Goal: Check status: Check status

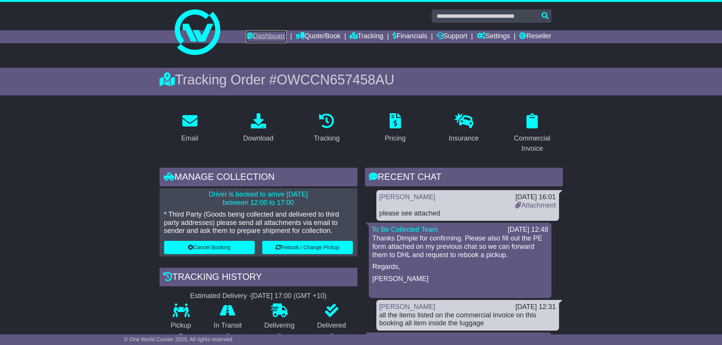
click at [259, 33] on link "Dashboard" at bounding box center [266, 36] width 41 height 13
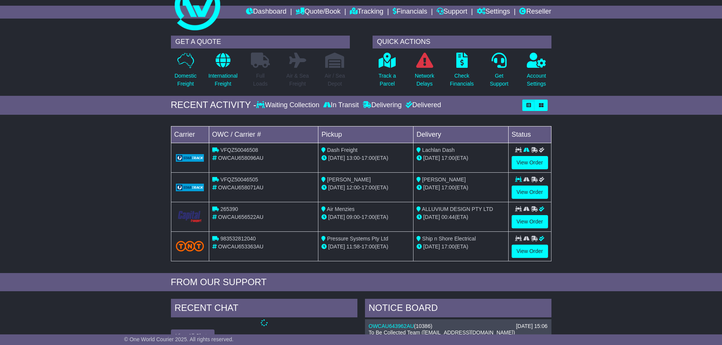
scroll to position [38, 0]
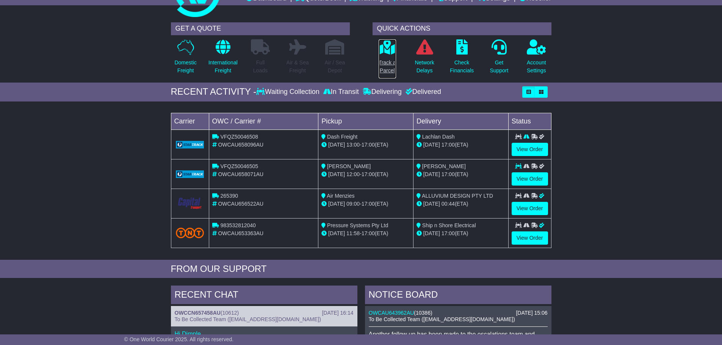
click at [382, 60] on p "Track a Parcel" at bounding box center [387, 67] width 17 height 16
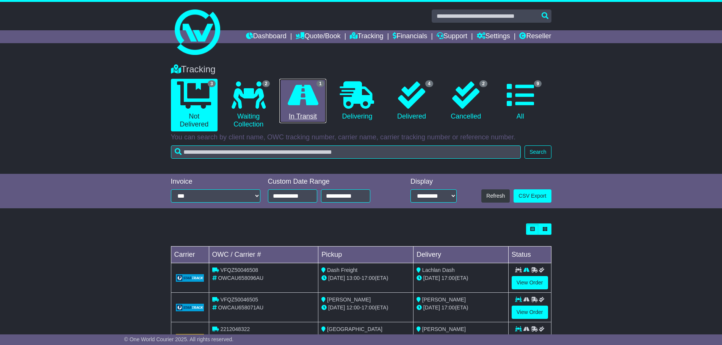
click at [296, 111] on link "1 In Transit" at bounding box center [302, 101] width 47 height 45
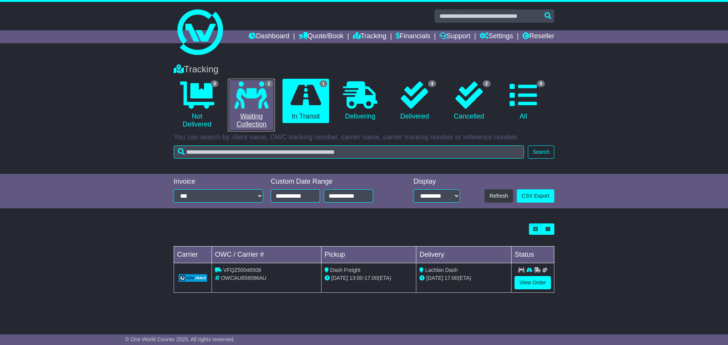
click at [248, 109] on link "2 Waiting Collection" at bounding box center [251, 105] width 47 height 53
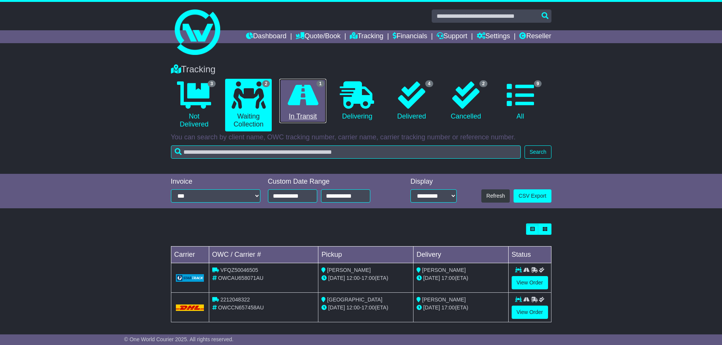
click at [311, 115] on link "1 In Transit" at bounding box center [302, 101] width 47 height 45
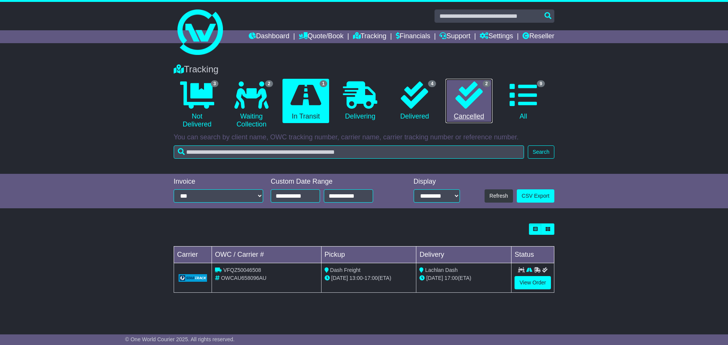
click at [463, 105] on icon at bounding box center [468, 94] width 27 height 27
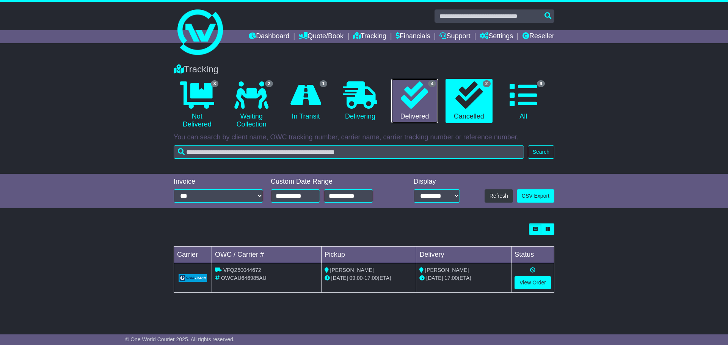
click at [393, 105] on link "4 Delivered" at bounding box center [414, 101] width 47 height 45
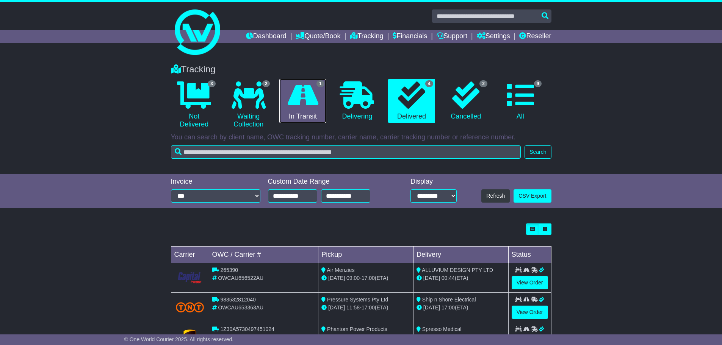
click at [306, 101] on icon at bounding box center [303, 94] width 31 height 27
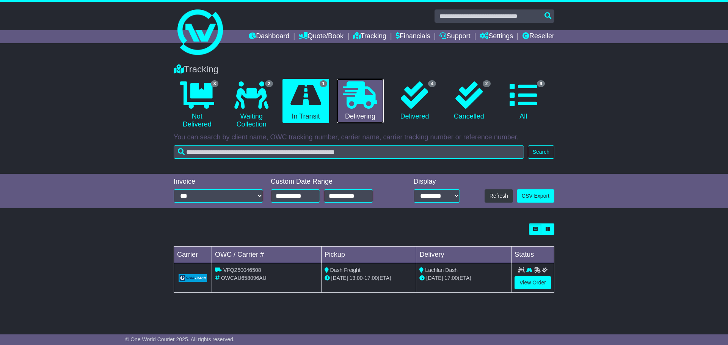
click at [350, 107] on icon at bounding box center [360, 94] width 34 height 27
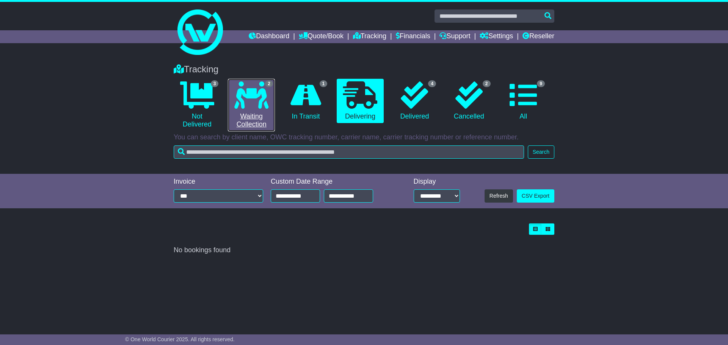
click at [247, 115] on link "2 Waiting Collection" at bounding box center [251, 105] width 47 height 53
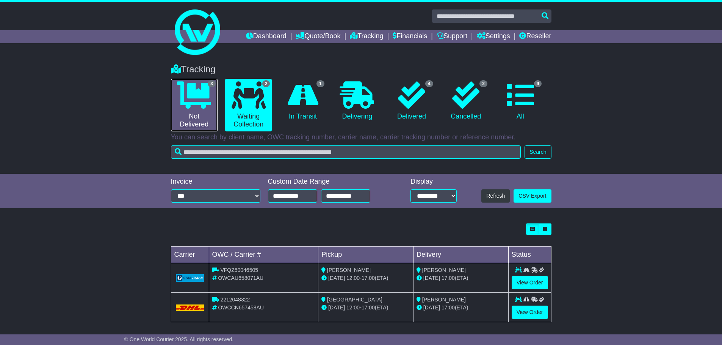
click at [196, 118] on link "3 Not Delivered" at bounding box center [194, 105] width 47 height 53
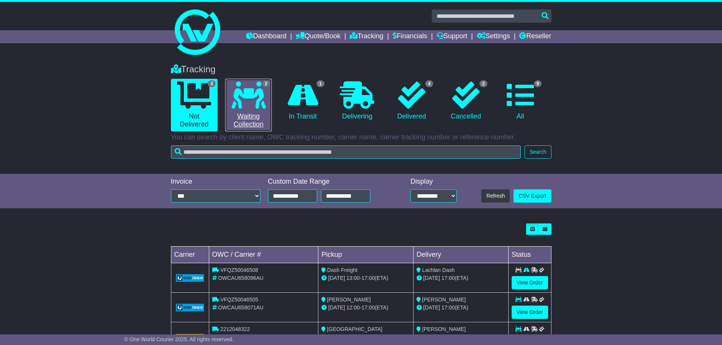
click at [238, 80] on link "2 Waiting Collection" at bounding box center [248, 105] width 47 height 53
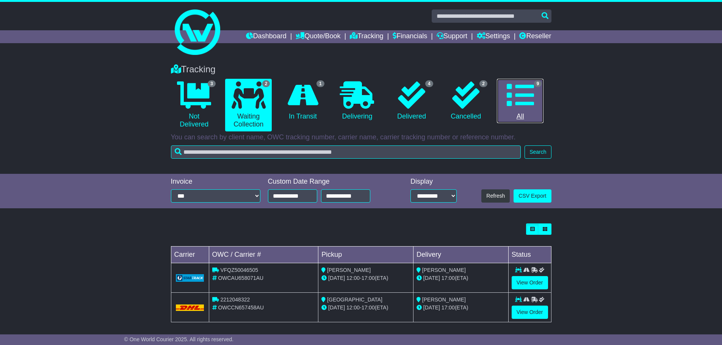
click at [510, 103] on icon at bounding box center [520, 94] width 27 height 27
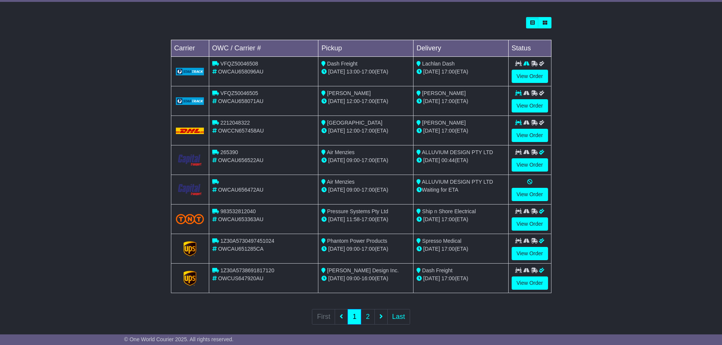
scroll to position [215, 0]
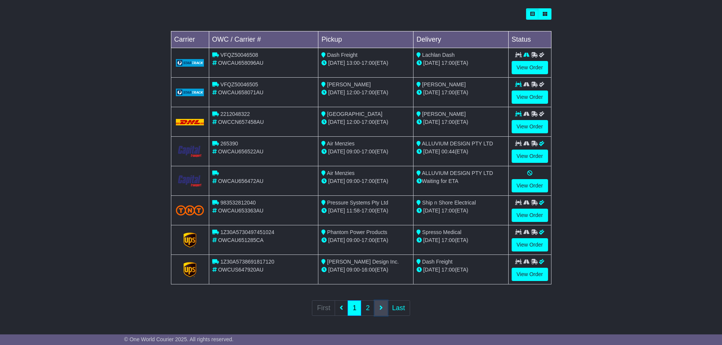
click at [384, 308] on link at bounding box center [380, 309] width 13 height 16
click at [383, 308] on ul "First 1 2 Last" at bounding box center [361, 309] width 98 height 16
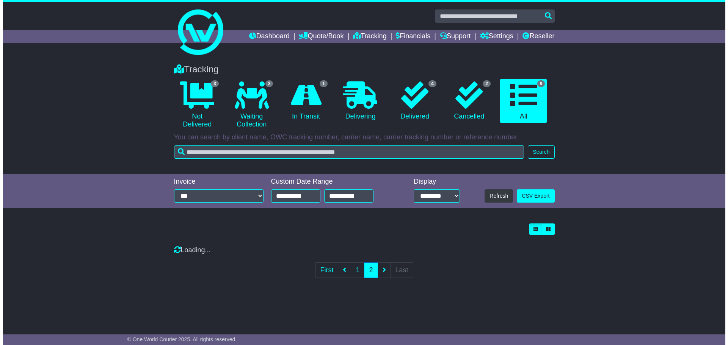
scroll to position [0, 0]
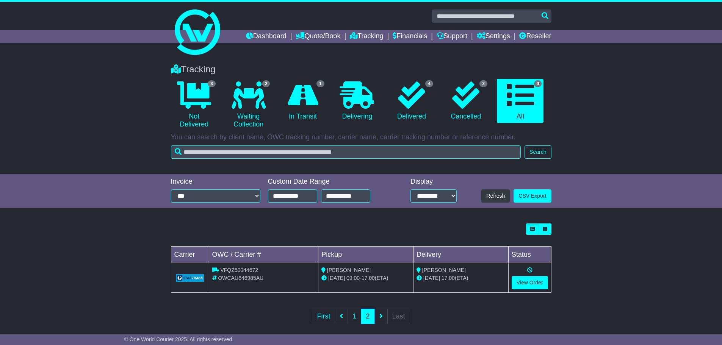
click at [393, 308] on nav "First 1 2 Last" at bounding box center [361, 318] width 380 height 34
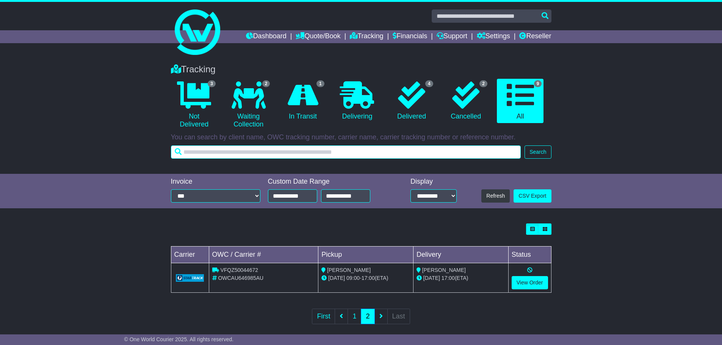
click at [303, 152] on input "text" at bounding box center [346, 152] width 350 height 13
type input "*****"
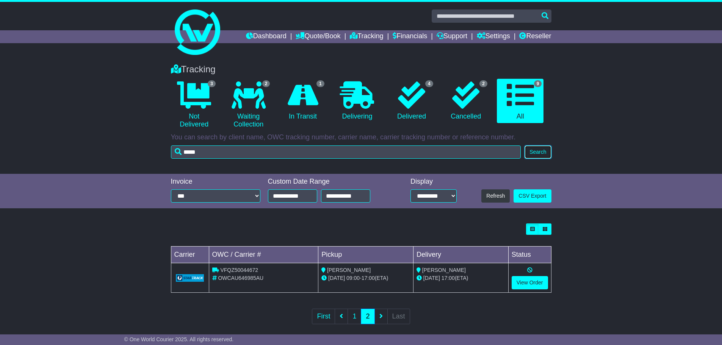
click at [535, 155] on button "Search" at bounding box center [537, 152] width 27 height 13
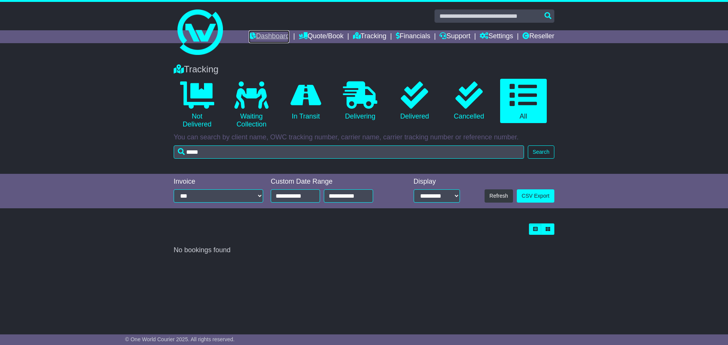
click at [257, 34] on link "Dashboard" at bounding box center [269, 36] width 41 height 13
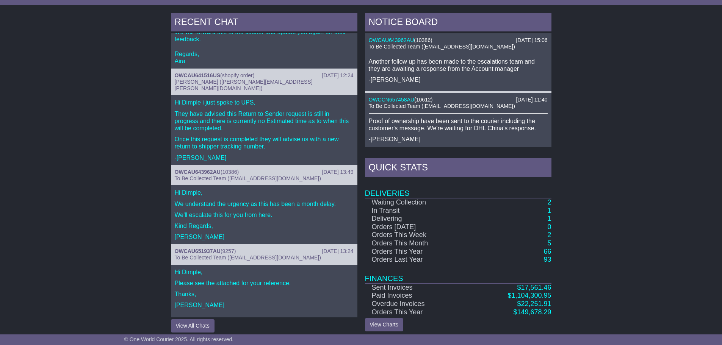
scroll to position [317, 0]
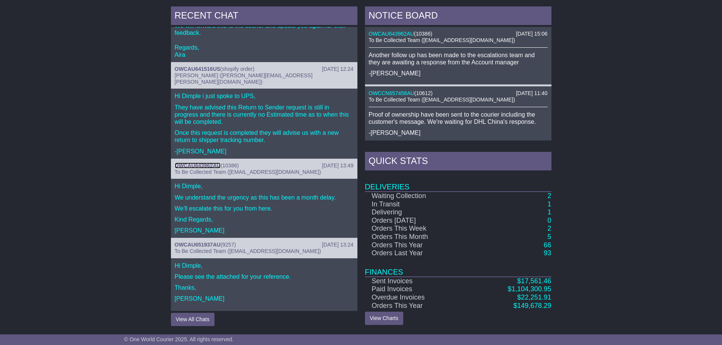
click at [210, 163] on link "OWCAU643962AU" at bounding box center [198, 166] width 46 height 6
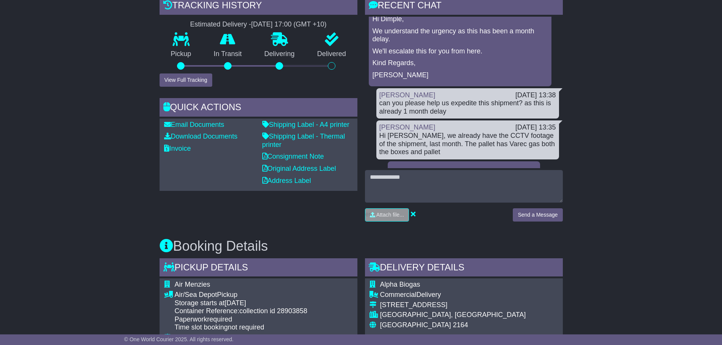
scroll to position [303, 0]
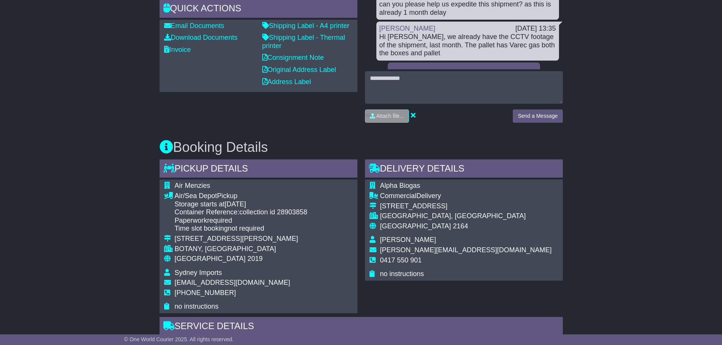
click at [393, 212] on div "[GEOGRAPHIC_DATA], [GEOGRAPHIC_DATA]" at bounding box center [466, 216] width 172 height 8
copy tbody "[GEOGRAPHIC_DATA], [GEOGRAPHIC_DATA]"
drag, startPoint x: 380, startPoint y: 189, endPoint x: 432, endPoint y: 189, distance: 51.2
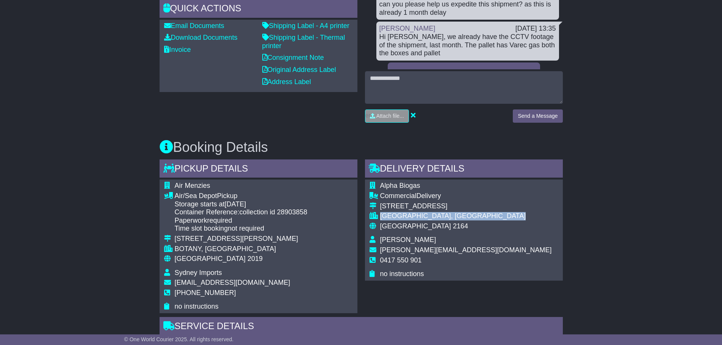
click at [432, 202] on div "[STREET_ADDRESS]" at bounding box center [466, 206] width 172 height 8
copy div "16/369 Victoria S"
drag, startPoint x: 424, startPoint y: 241, endPoint x: 380, endPoint y: 245, distance: 44.9
click at [380, 257] on td "0417 550 901" at bounding box center [466, 264] width 172 height 14
copy span "0417 550 901"
